Goal: Task Accomplishment & Management: Complete application form

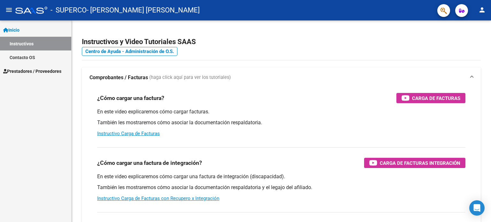
click at [57, 67] on link "Prestadores / Proveedores" at bounding box center [35, 71] width 71 height 14
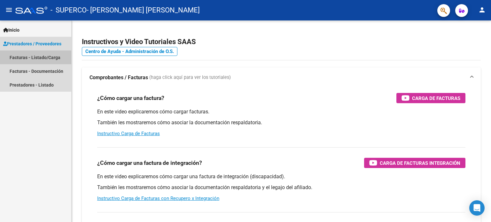
click at [54, 58] on link "Facturas - Listado/Carga" at bounding box center [35, 57] width 71 height 14
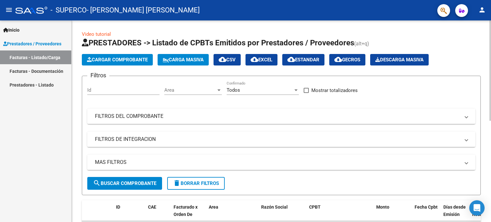
click at [97, 56] on button "Cargar Comprobante" at bounding box center [117, 60] width 71 height 12
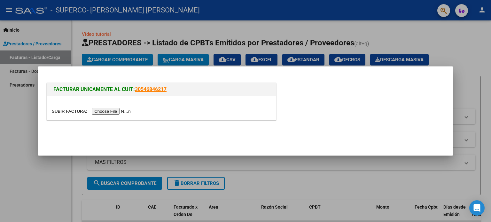
click at [109, 113] on input "file" at bounding box center [92, 111] width 81 height 7
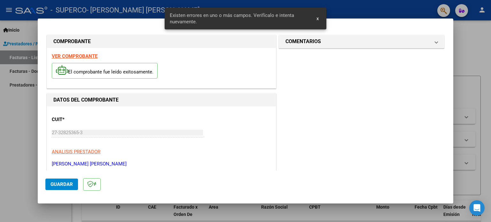
scroll to position [138, 0]
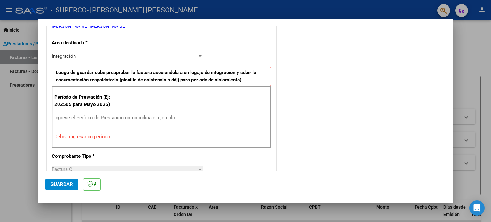
click at [137, 115] on input "Ingrese el Período de Prestación como indica el ejemplo" at bounding box center [128, 118] width 148 height 6
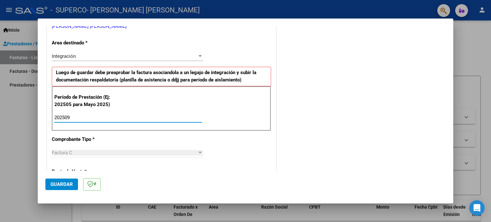
type input "202509"
click at [55, 181] on span "Guardar" at bounding box center [61, 184] width 22 height 6
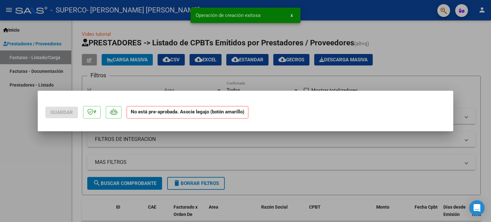
scroll to position [0, 0]
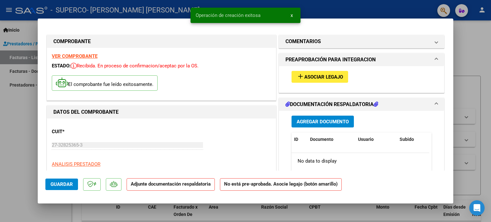
click at [329, 74] on span "Asociar Legajo" at bounding box center [323, 77] width 39 height 6
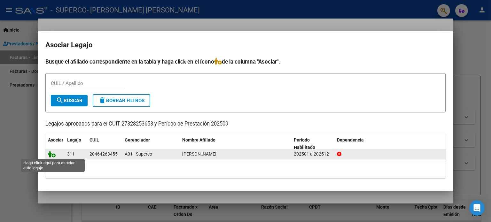
click at [52, 154] on icon at bounding box center [52, 153] width 8 height 7
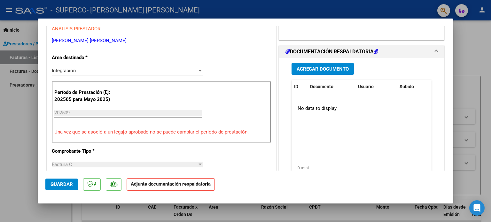
scroll to position [147, 0]
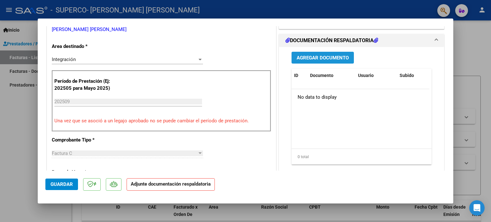
click at [340, 59] on span "Agregar Documento" at bounding box center [322, 58] width 52 height 6
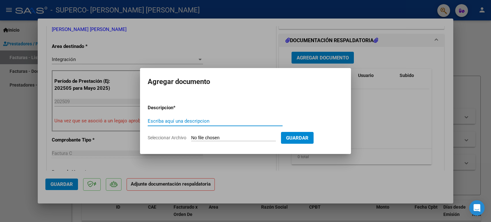
click at [242, 120] on input "Escriba aquí una descripcion" at bounding box center [215, 121] width 135 height 6
type input "factura"
click at [243, 135] on input "Seleccionar Archivo" at bounding box center [233, 138] width 85 height 6
type input "C:\fakepath\27328253653_011_00002_00000680.pdf"
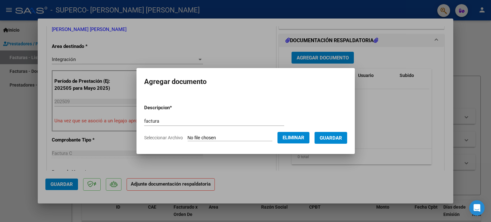
click at [339, 131] on form "Descripcion * factura Escriba aquí una descripcion Seleccionar Archivo Eliminar…" at bounding box center [245, 122] width 203 height 47
click at [340, 137] on span "Guardar" at bounding box center [330, 138] width 22 height 6
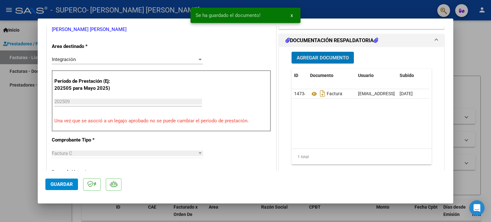
click at [311, 55] on span "Agregar Documento" at bounding box center [322, 58] width 52 height 6
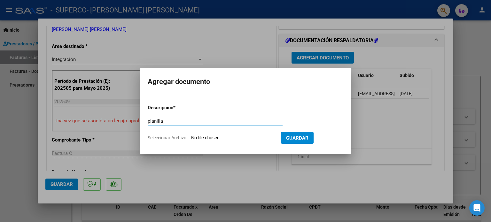
type input "planilla"
click at [217, 141] on input "Seleccionar Archivo" at bounding box center [233, 138] width 85 height 6
type input "C:\fakepath\septiembre Velardez_2.pdf"
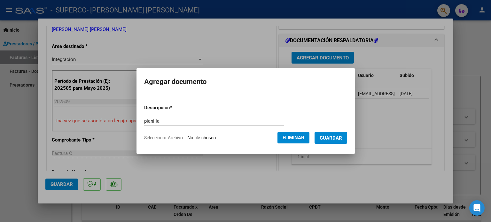
click at [339, 140] on span "Guardar" at bounding box center [330, 138] width 22 height 6
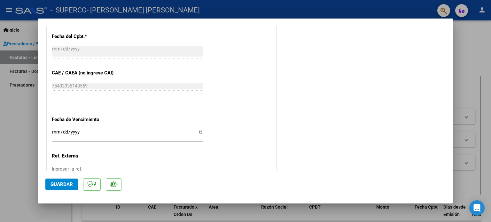
scroll to position [381, 0]
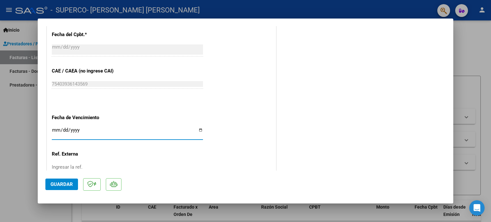
drag, startPoint x: 56, startPoint y: 128, endPoint x: 59, endPoint y: 124, distance: 5.7
type input "[DATE]"
click at [55, 184] on span "Guardar" at bounding box center [61, 184] width 22 height 6
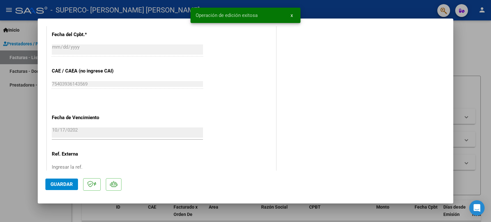
click at [31, 139] on div at bounding box center [245, 111] width 491 height 222
type input "$ 0,00"
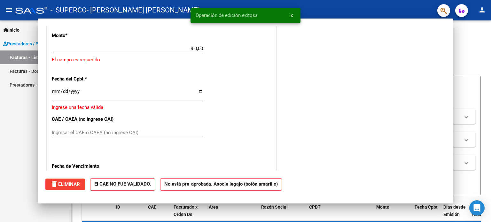
scroll to position [426, 0]
